Goal: Information Seeking & Learning: Learn about a topic

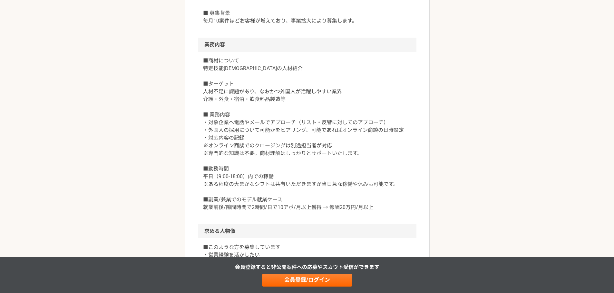
scroll to position [354, 0]
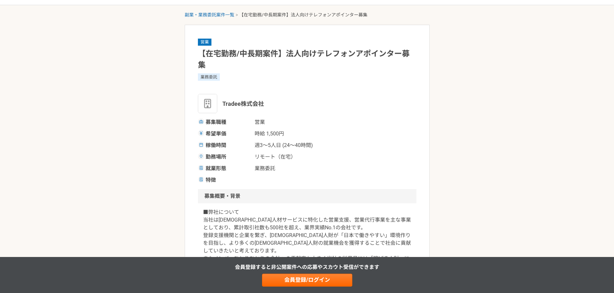
scroll to position [32, 0]
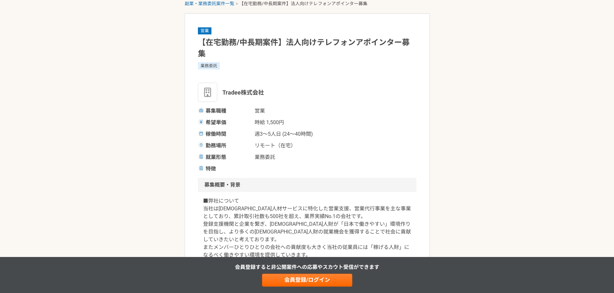
click at [232, 93] on span "Tradee株式会社" at bounding box center [243, 92] width 42 height 9
click at [213, 96] on img at bounding box center [207, 92] width 19 height 19
click at [241, 91] on span "Tradee株式会社" at bounding box center [243, 92] width 42 height 9
click at [225, 93] on span "Tradee株式会社" at bounding box center [243, 92] width 42 height 9
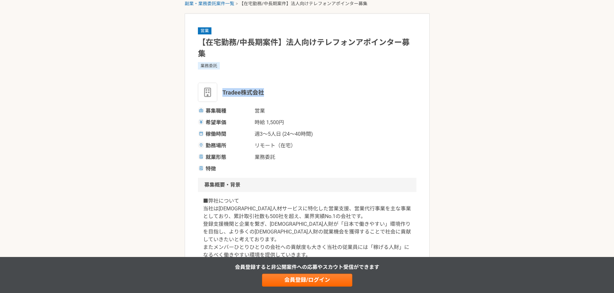
drag, startPoint x: 224, startPoint y: 92, endPoint x: 276, endPoint y: 92, distance: 52.2
click at [276, 92] on div "Tradee株式会社" at bounding box center [307, 92] width 218 height 19
copy span "Tradee株式会社"
